Goal: Information Seeking & Learning: Learn about a topic

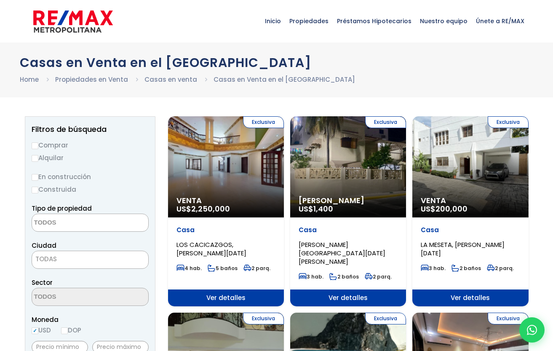
select select
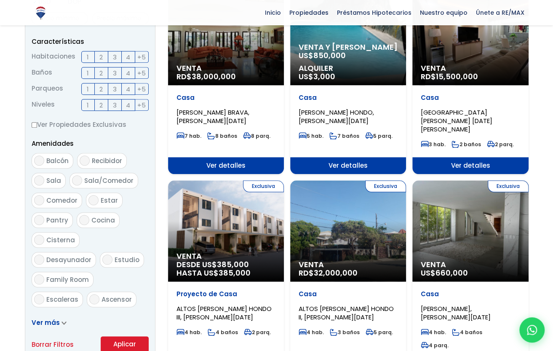
scroll to position [337, 0]
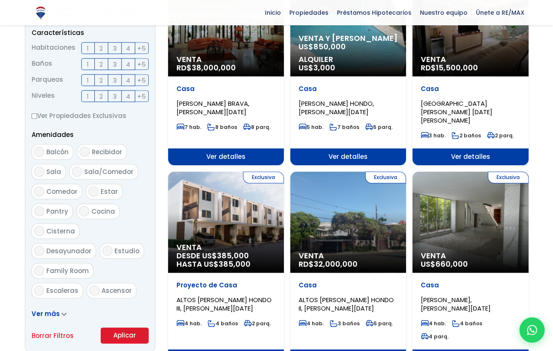
click at [227, 173] on div "Exclusiva Venta DESDE US$ 385,000 HASTA US$ 385,000" at bounding box center [226, 222] width 116 height 101
click at [268, 172] on span "Exclusiva" at bounding box center [263, 178] width 41 height 12
click at [228, 148] on span "Ver detalles" at bounding box center [226, 156] width 116 height 17
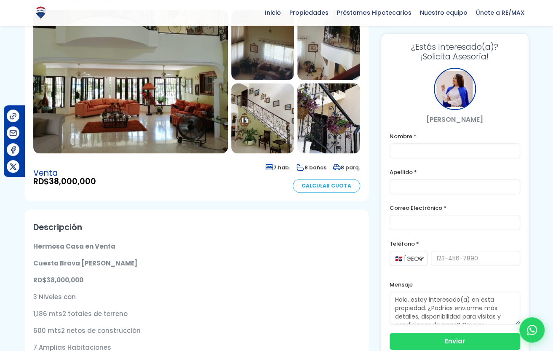
scroll to position [84, 0]
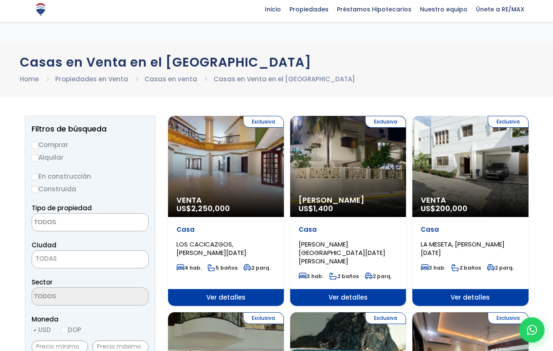
select select
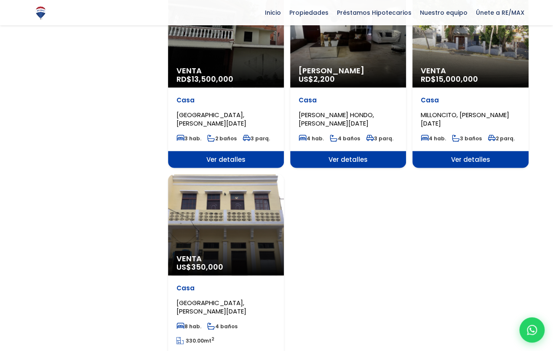
scroll to position [918, 0]
